Goal: Navigation & Orientation: Understand site structure

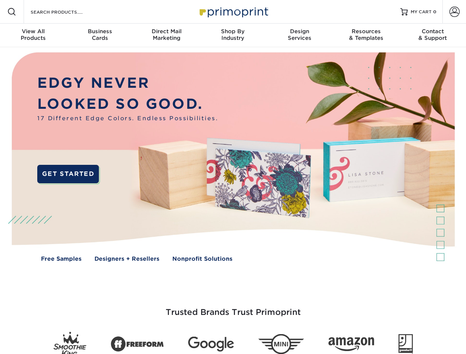
click at [233, 177] on img at bounding box center [232, 162] width 461 height 231
click at [12, 12] on span at bounding box center [11, 11] width 9 height 9
click at [454, 12] on span at bounding box center [454, 12] width 10 height 10
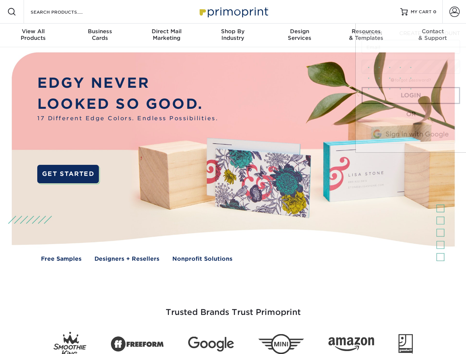
click at [33, 35] on div "View All Products" at bounding box center [33, 34] width 66 height 13
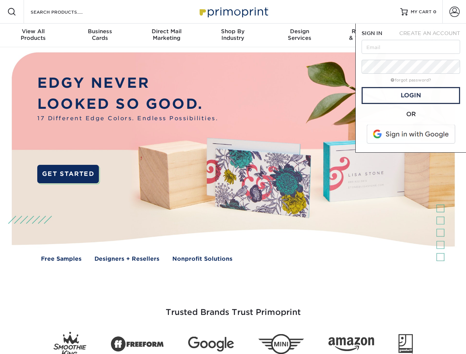
click at [100, 35] on div "Business Cards" at bounding box center [99, 34] width 66 height 13
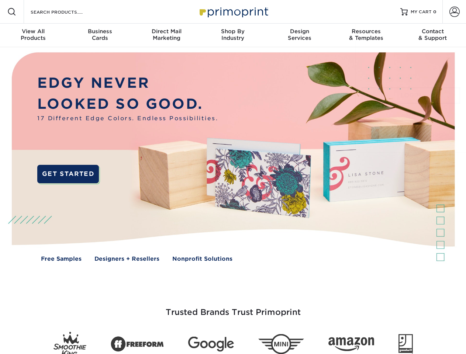
click at [166, 35] on div "Direct Mail Marketing" at bounding box center [166, 34] width 66 height 13
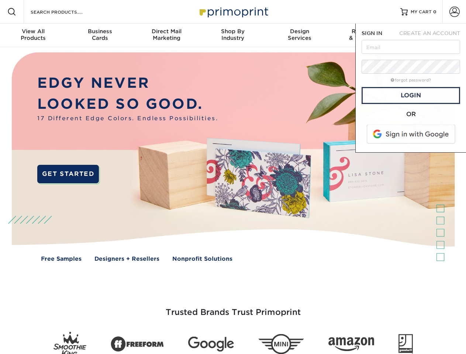
click at [233, 35] on div "Shop By Industry" at bounding box center [233, 34] width 66 height 13
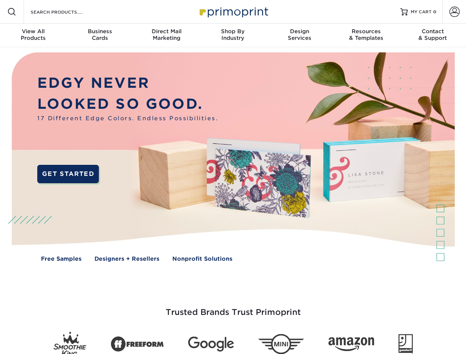
click at [299, 35] on div "Design Services" at bounding box center [299, 34] width 66 height 13
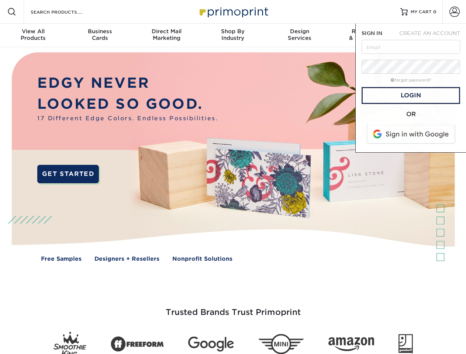
click at [366, 35] on span "SIGN IN" at bounding box center [371, 33] width 21 height 6
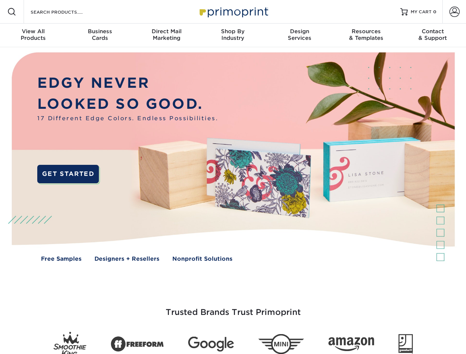
click at [433, 35] on div "Contact & Support" at bounding box center [432, 34] width 66 height 13
